Goal: Information Seeking & Learning: Learn about a topic

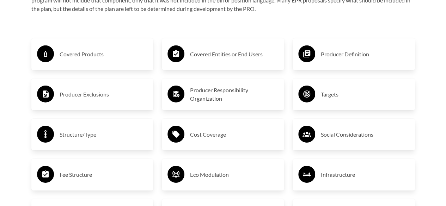
scroll to position [1117, 0]
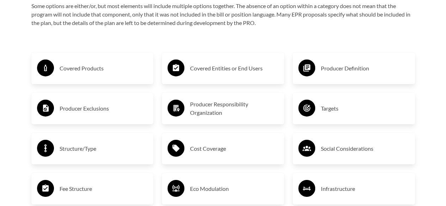
click at [335, 68] on h3 "Producer Definition" at bounding box center [365, 68] width 88 height 11
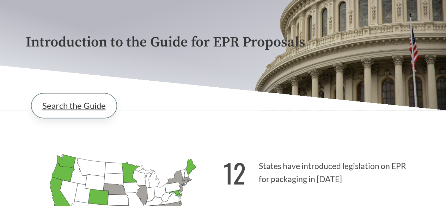
scroll to position [66, 0]
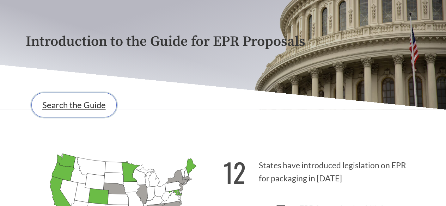
click at [74, 110] on link "Search the Guide" at bounding box center [73, 105] width 85 height 25
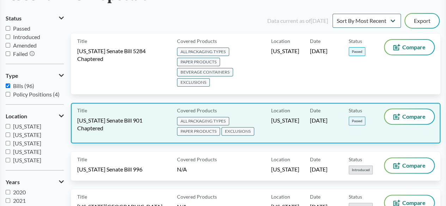
scroll to position [65, 0]
click at [109, 116] on span "[US_STATE] Senate Bill 901 Chaptered" at bounding box center [122, 124] width 91 height 16
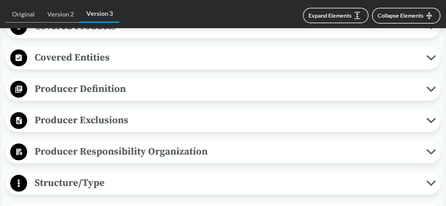
scroll to position [256, 0]
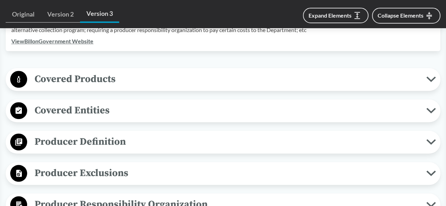
click at [82, 107] on span "Covered Entities" at bounding box center [226, 111] width 399 height 16
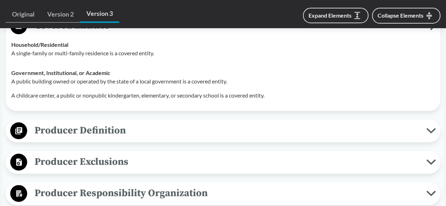
scroll to position [342, 0]
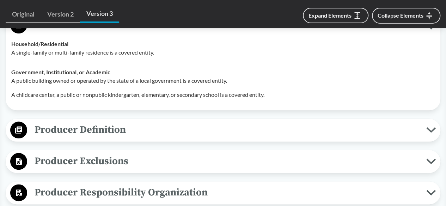
click at [102, 157] on span "Producer Exclusions" at bounding box center [226, 161] width 399 height 16
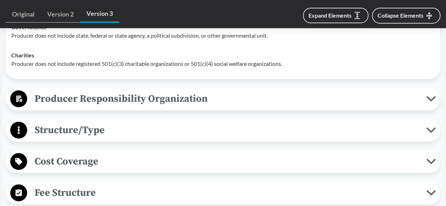
scroll to position [649, 0]
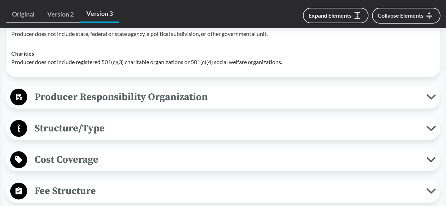
click at [95, 97] on span "Producer Responsibility Organization" at bounding box center [226, 97] width 399 height 16
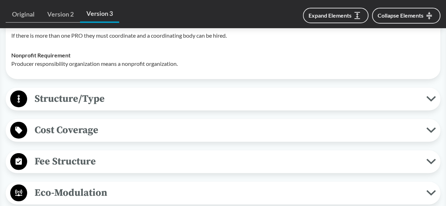
scroll to position [793, 0]
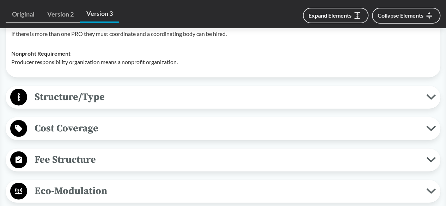
click at [95, 151] on button "Fee Structure" at bounding box center [222, 160] width 429 height 18
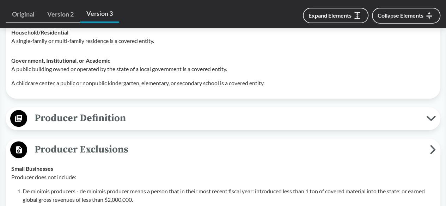
scroll to position [353, 0]
click at [98, 120] on span "Producer Definition" at bounding box center [226, 119] width 399 height 16
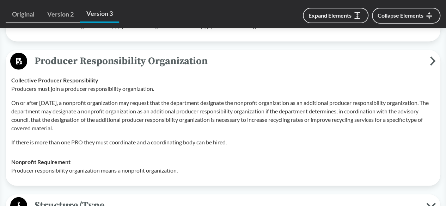
scroll to position [948, 0]
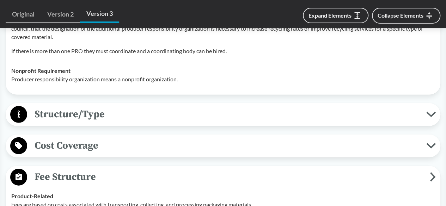
click at [106, 116] on span "Structure/Type" at bounding box center [226, 114] width 399 height 16
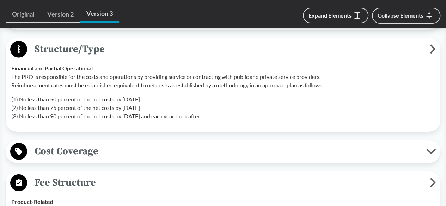
scroll to position [1099, 0]
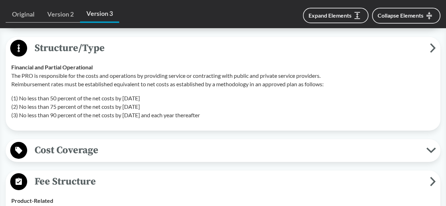
click at [92, 142] on span "Cost Coverage" at bounding box center [226, 150] width 399 height 16
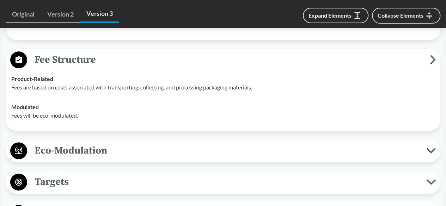
scroll to position [1374, 0]
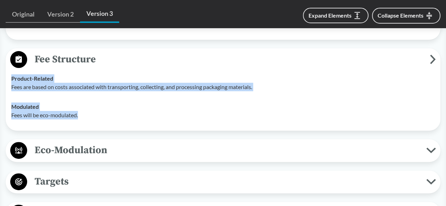
drag, startPoint x: 91, startPoint y: 114, endPoint x: 7, endPoint y: 77, distance: 91.6
click at [7, 77] on div "Fee Structure Product-Related Fees are based on costs associated with transport…" at bounding box center [223, 89] width 434 height 82
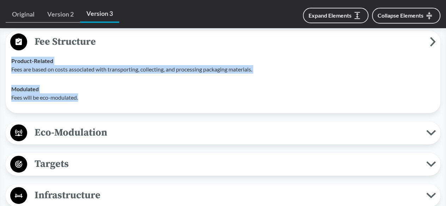
scroll to position [1393, 0]
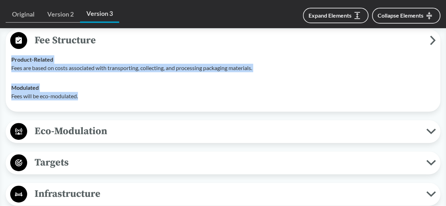
copy tbody "Product-Related Fees are based on costs associated with transporting, collectin…"
click at [93, 127] on span "Eco-Modulation" at bounding box center [226, 131] width 399 height 16
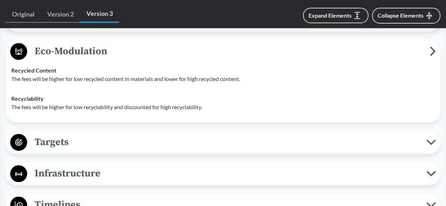
scroll to position [1447, 0]
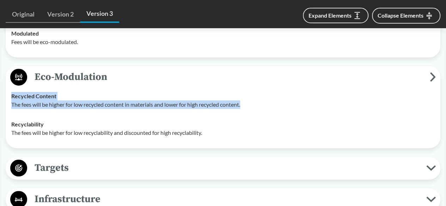
drag, startPoint x: 262, startPoint y: 104, endPoint x: 2, endPoint y: 103, distance: 260.4
copy tbody "Recycled Content The fees will be higher for low recycled content in materials …"
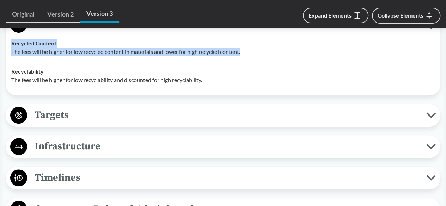
click at [98, 109] on span "Targets" at bounding box center [226, 115] width 399 height 16
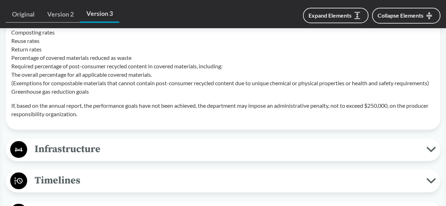
scroll to position [1769, 0]
click at [82, 146] on span "Infrastructure" at bounding box center [226, 149] width 399 height 16
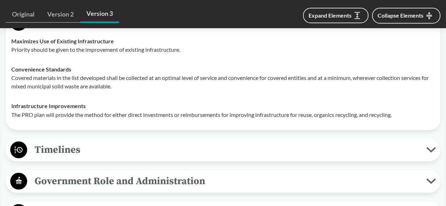
scroll to position [1896, 0]
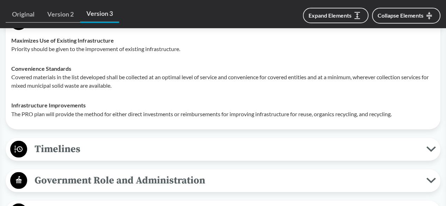
click at [109, 149] on span "Timelines" at bounding box center [226, 149] width 399 height 16
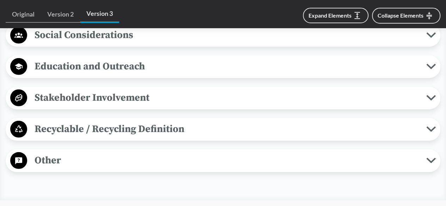
scroll to position [2259, 0]
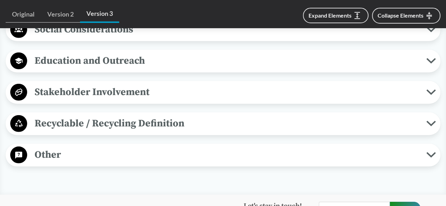
click at [86, 160] on span "Other" at bounding box center [226, 155] width 399 height 16
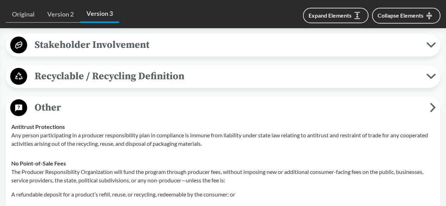
scroll to position [2307, 0]
click at [89, 83] on span "Recyclable / Recycling Definition" at bounding box center [226, 76] width 399 height 16
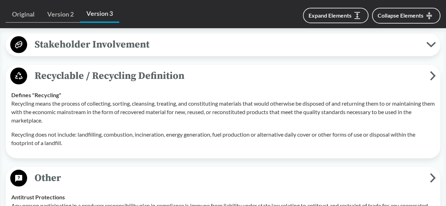
click at [87, 52] on span "Stakeholder Involvement" at bounding box center [226, 45] width 399 height 16
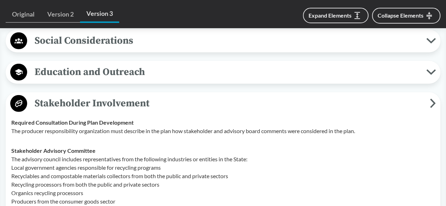
scroll to position [2248, 0]
click at [82, 78] on span "Education and Outreach" at bounding box center [226, 72] width 399 height 16
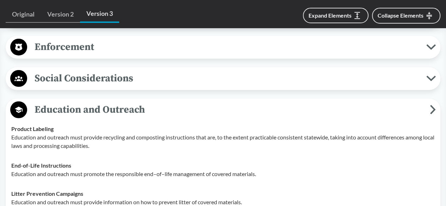
click at [91, 83] on span "Social Considerations" at bounding box center [226, 78] width 399 height 16
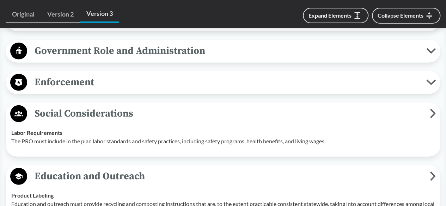
click at [73, 89] on span "Enforcement" at bounding box center [226, 82] width 399 height 16
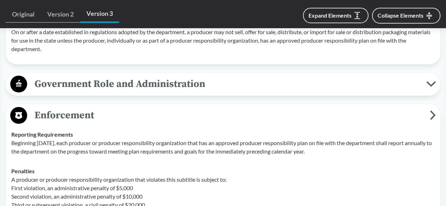
click at [96, 92] on span "Government Role and Administration" at bounding box center [226, 84] width 399 height 16
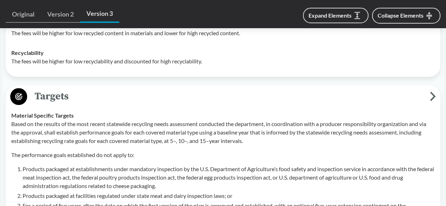
scroll to position [1470, 0]
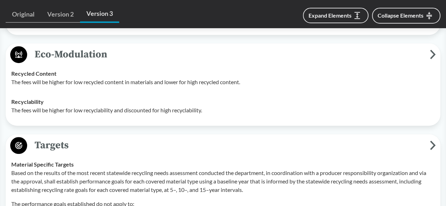
click at [145, 98] on div "Recyclability The fees will be higher for low recyclability and discounted for …" at bounding box center [222, 106] width 423 height 17
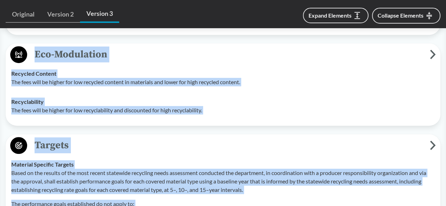
copy body "Lorem ip DOL Sitametco Adipis Elitseddo ‹ Eius te incidid Utlabore Etdolo Magn …"
click at [241, 119] on div "Eco-Modulation Recycled Content The fees will be higher for low recycled conten…" at bounding box center [223, 84] width 434 height 82
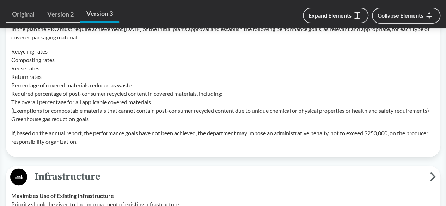
scroll to position [1722, 0]
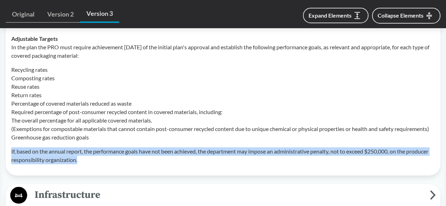
drag, startPoint x: 79, startPoint y: 159, endPoint x: 9, endPoint y: 147, distance: 71.1
click at [9, 147] on td "Adjustable Targets In the plan the PRO must require achievement [DATE] of the i…" at bounding box center [222, 99] width 429 height 141
copy p "If, based on the annual report, the performance goals have not been achieved, t…"
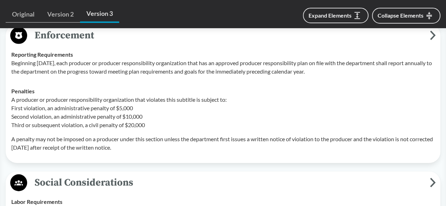
scroll to position [2363, 0]
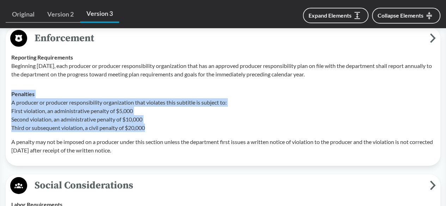
drag, startPoint x: 153, startPoint y: 137, endPoint x: 10, endPoint y: 101, distance: 147.4
click at [10, 101] on td "Penalties A producer or producer responsibility organization that violates this…" at bounding box center [222, 122] width 429 height 76
copy div "Penalties A producer or producer responsibility organization that violates this…"
